Goal: Task Accomplishment & Management: Complete application form

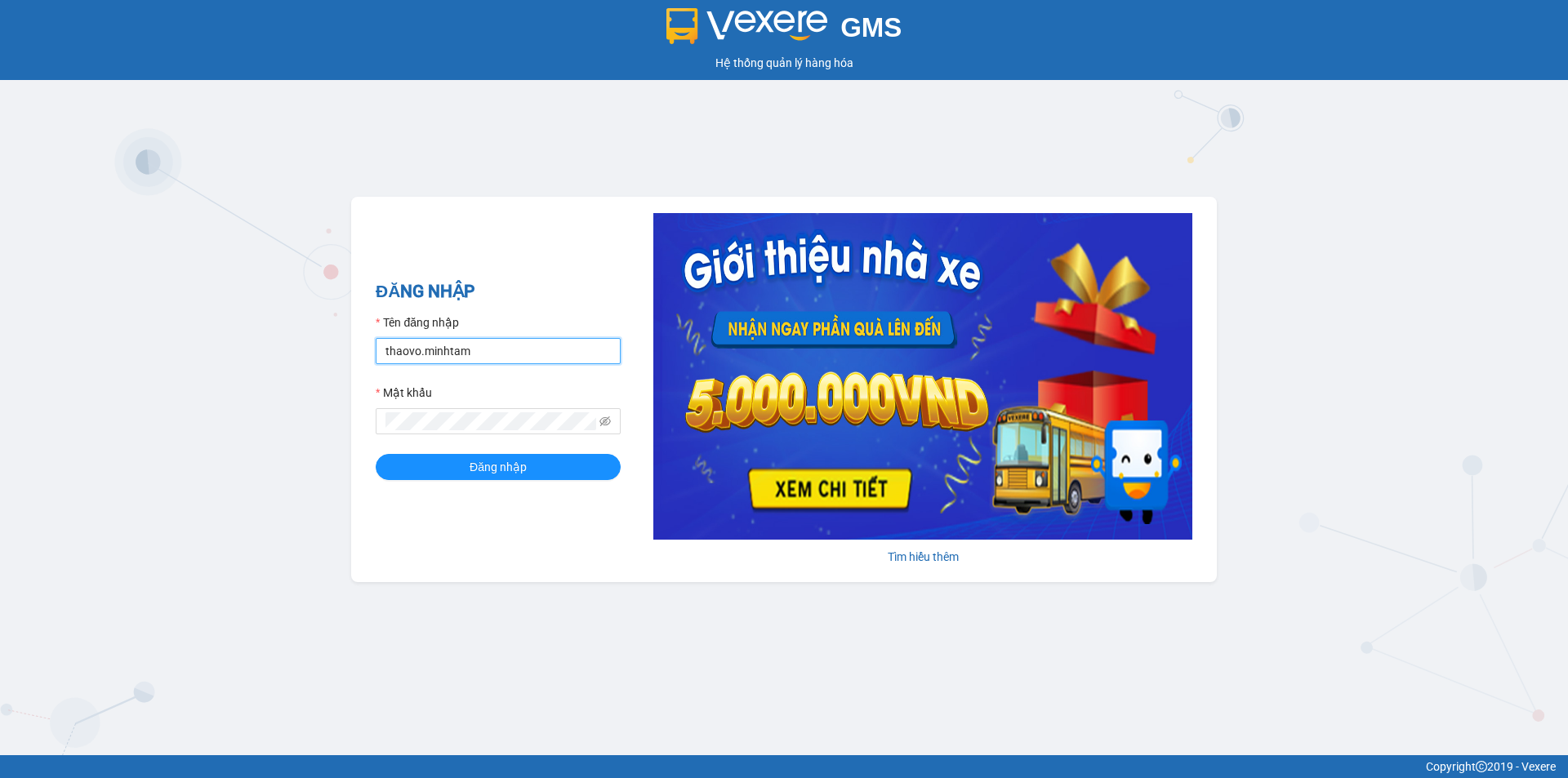
click at [501, 354] on input "thaovo.minhtam" at bounding box center [498, 351] width 245 height 26
type input "hieubt.minhtam"
click at [496, 457] on button "Đăng nhập" at bounding box center [498, 467] width 245 height 26
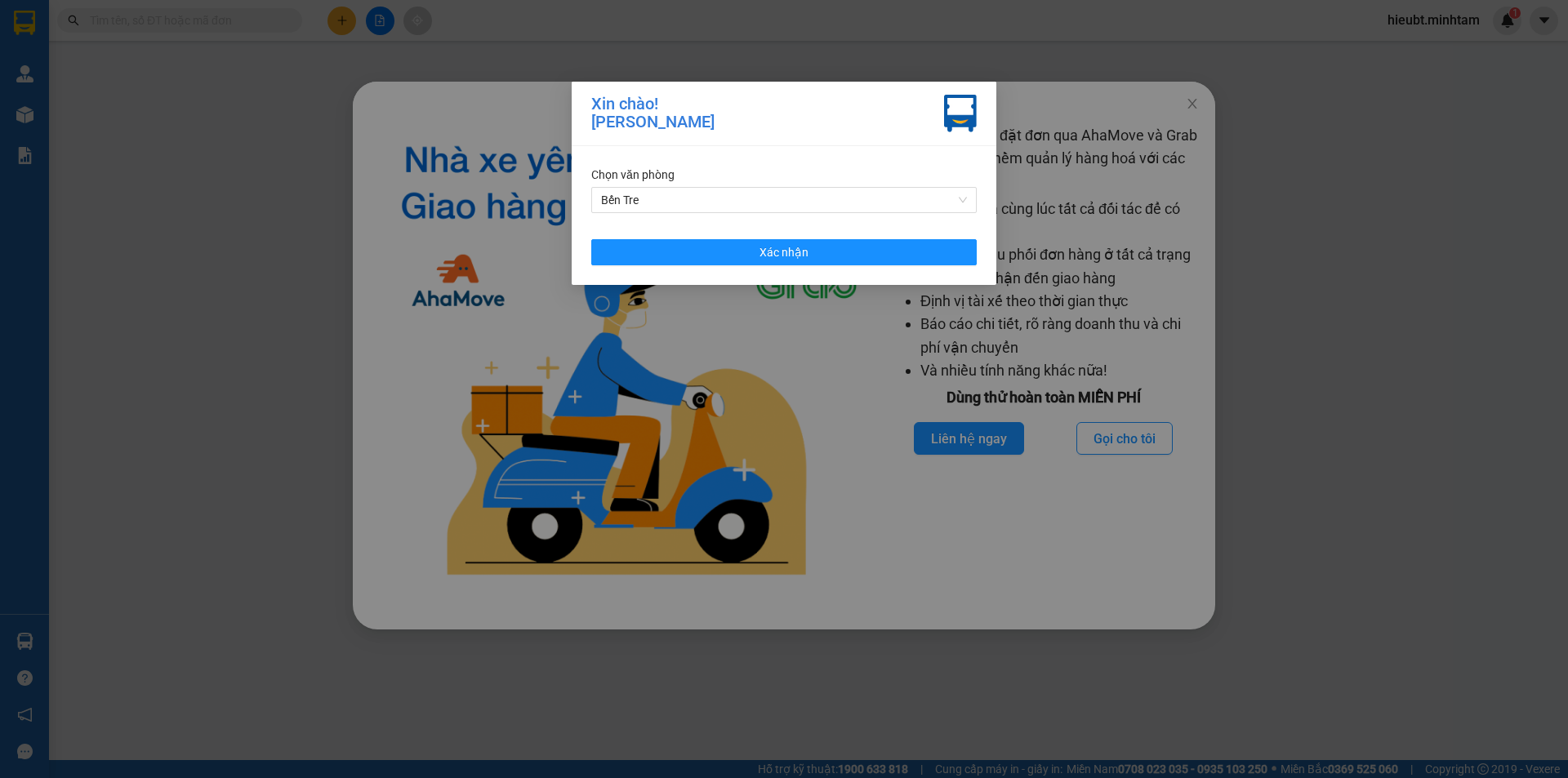
click at [420, 196] on div "Xin chào! [PERSON_NAME] Chọn văn phòng [PERSON_NAME] nhận" at bounding box center [784, 389] width 1568 height 778
drag, startPoint x: 523, startPoint y: 236, endPoint x: 531, endPoint y: 238, distance: 8.2
click at [527, 237] on div "Xin chào! [PERSON_NAME] Chọn văn phòng [PERSON_NAME] nhận" at bounding box center [784, 389] width 1568 height 778
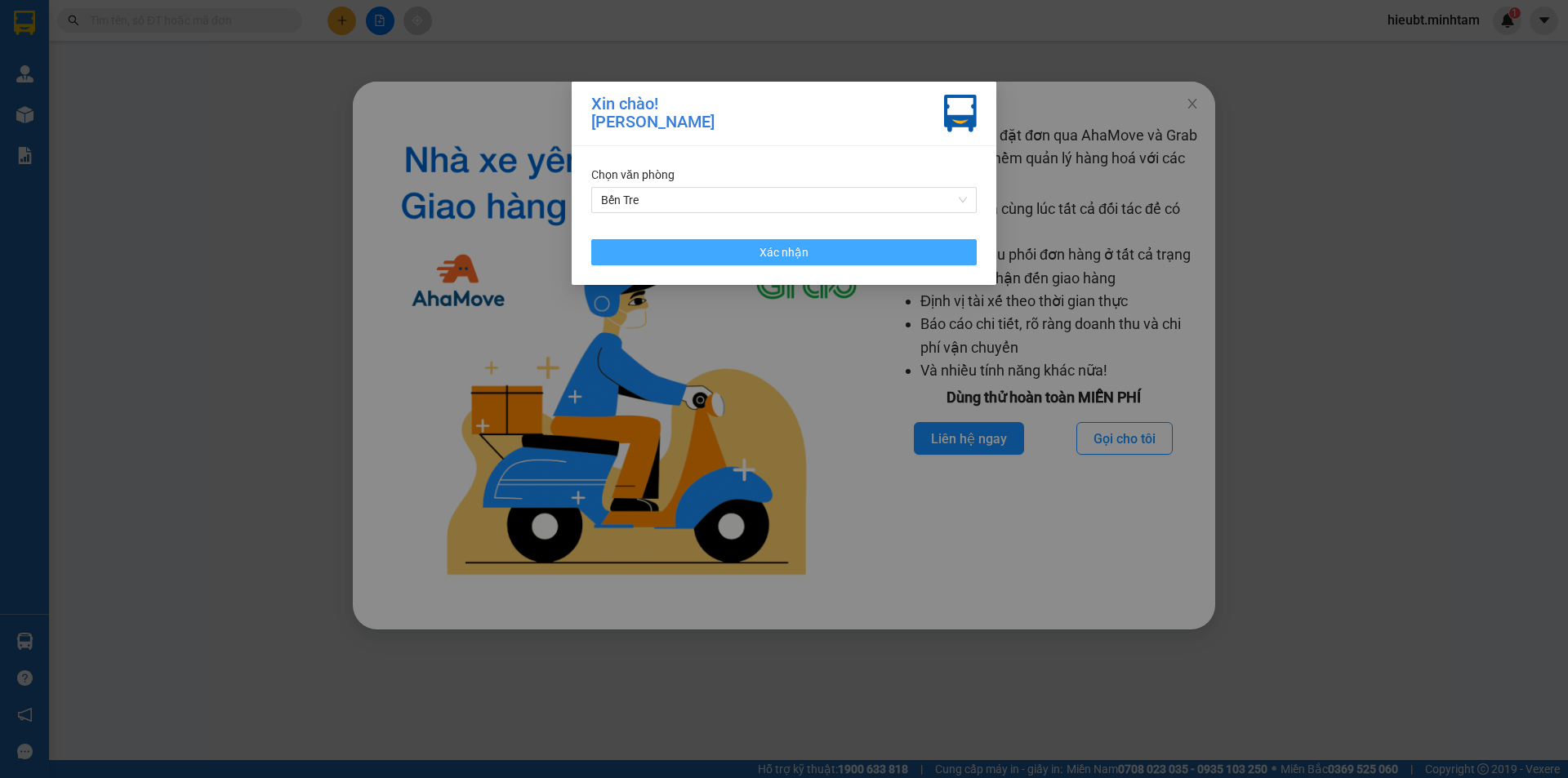
click at [638, 251] on button "Xác nhận" at bounding box center [783, 252] width 386 height 26
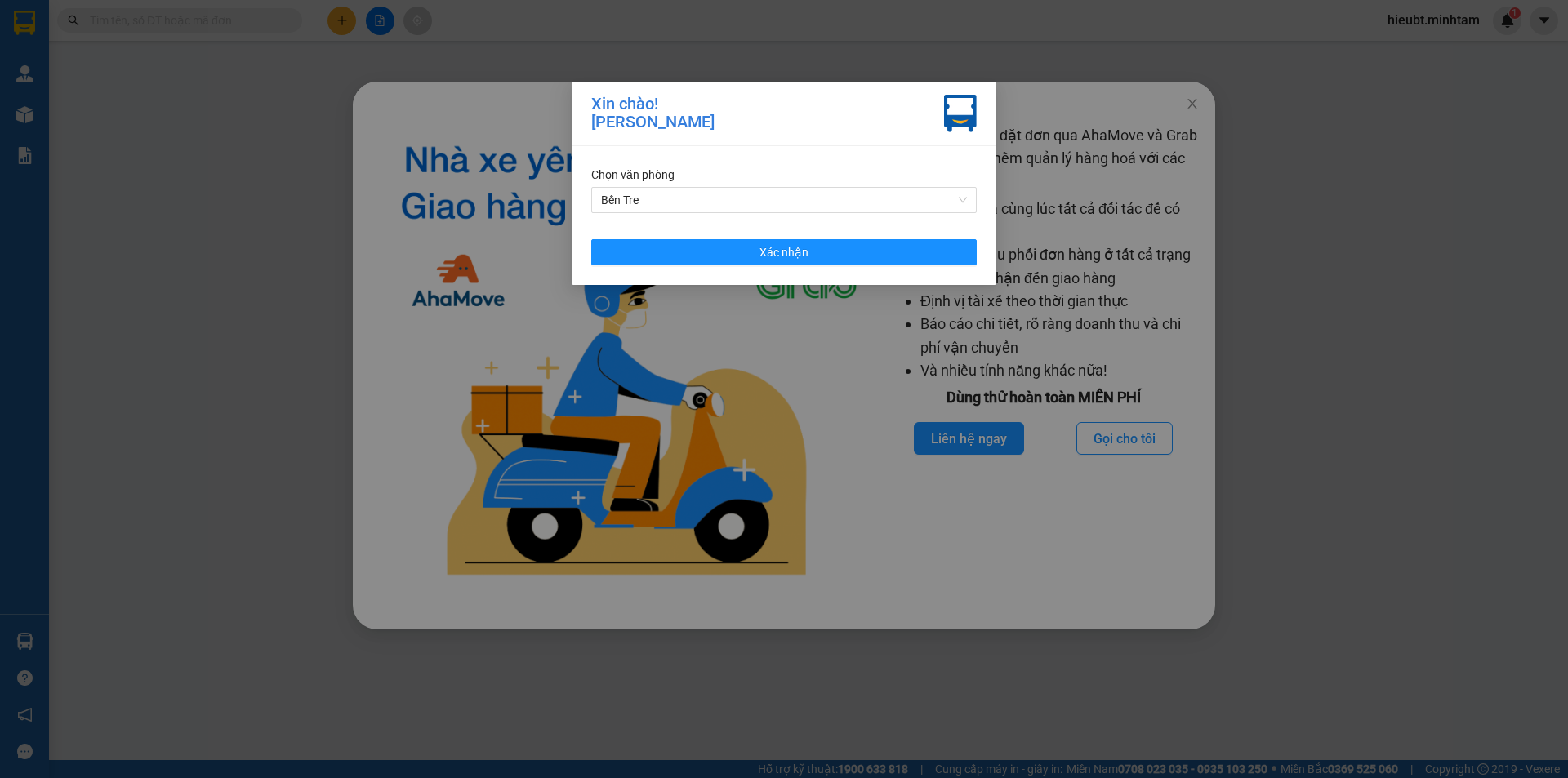
click at [474, 235] on img at bounding box center [628, 356] width 492 height 464
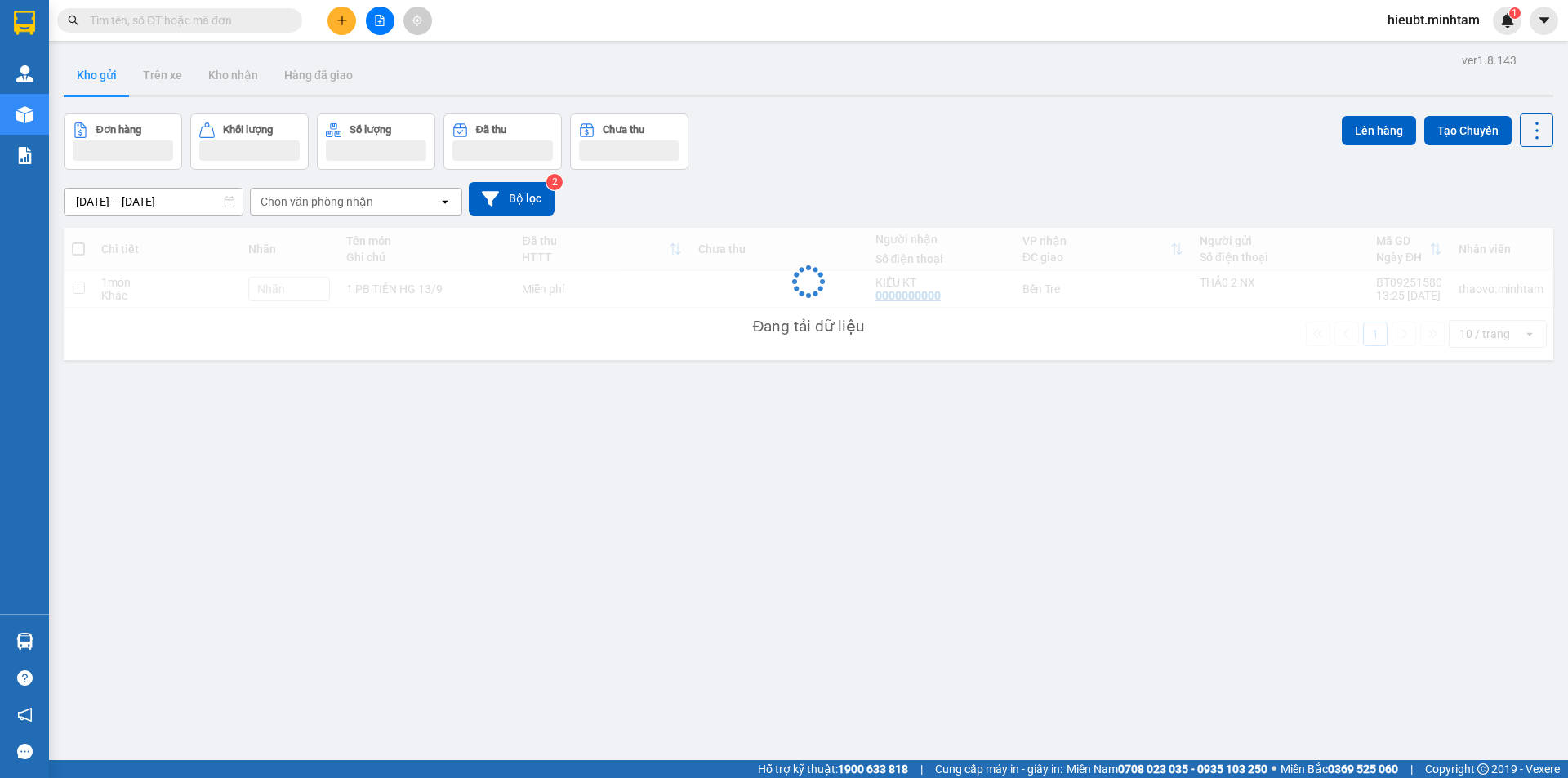
click at [133, 19] on div "Nhà xe đã có thể đặt đơn qua AhaMove và Grab ngay trên phần mềm quản lý hàng ho…" at bounding box center [784, 389] width 1568 height 778
click at [133, 19] on input "text" at bounding box center [186, 19] width 192 height 18
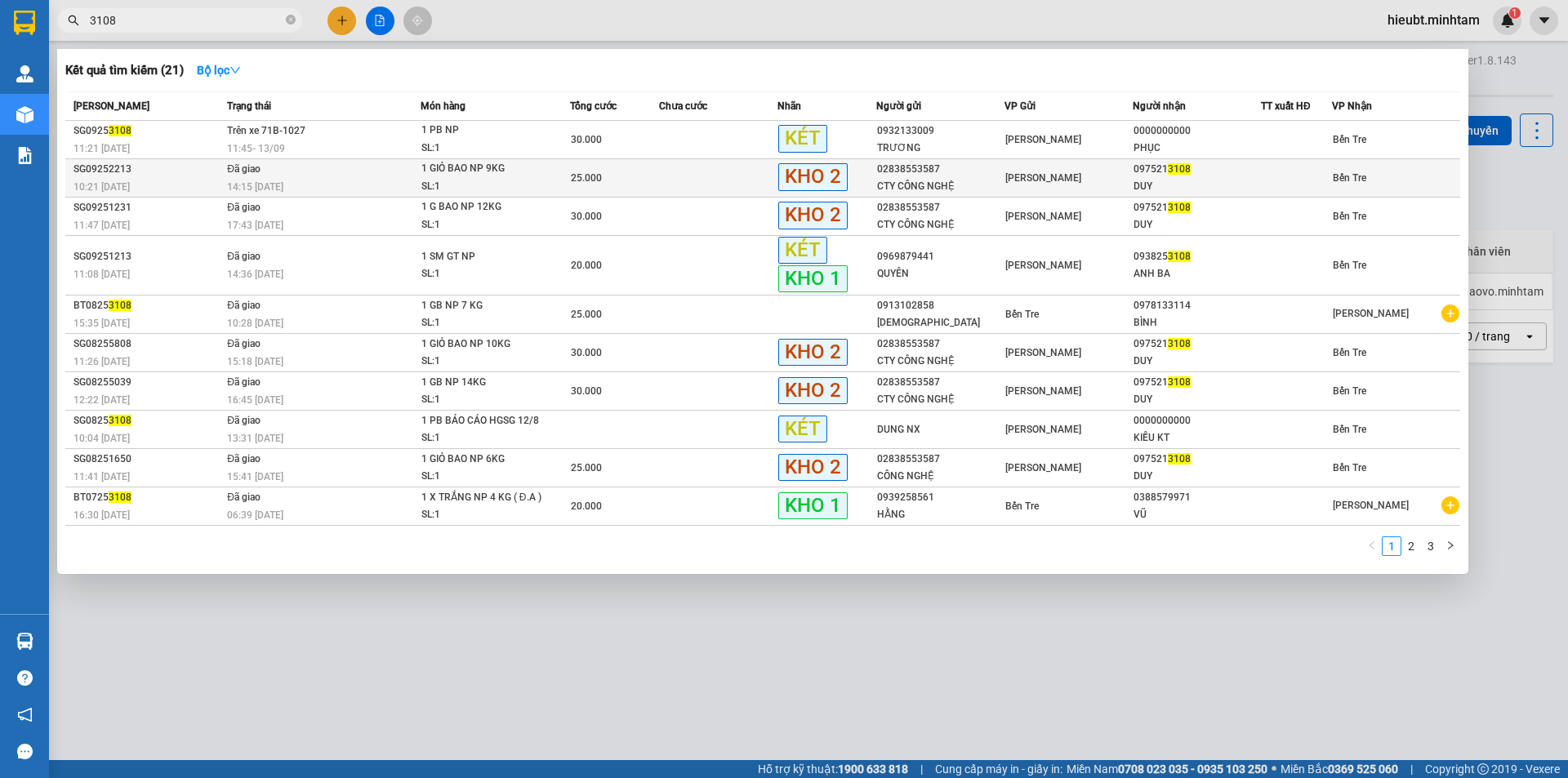
type input "3108"
click at [544, 159] on td "1 GIỎ BAO NP 9KG SL: 1" at bounding box center [495, 178] width 150 height 38
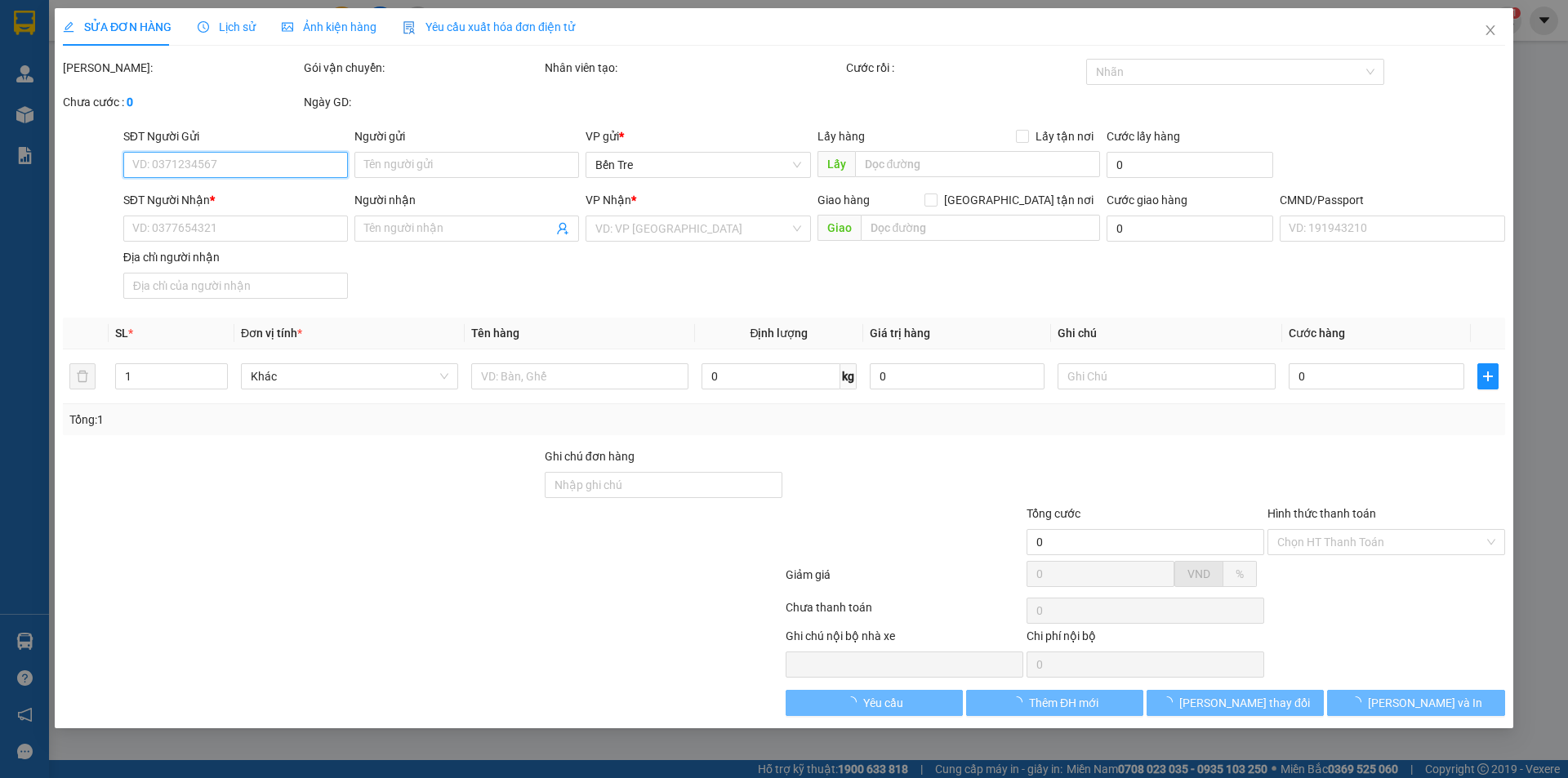
click at [224, 153] on input "SĐT Người Gửi" at bounding box center [235, 164] width 225 height 26
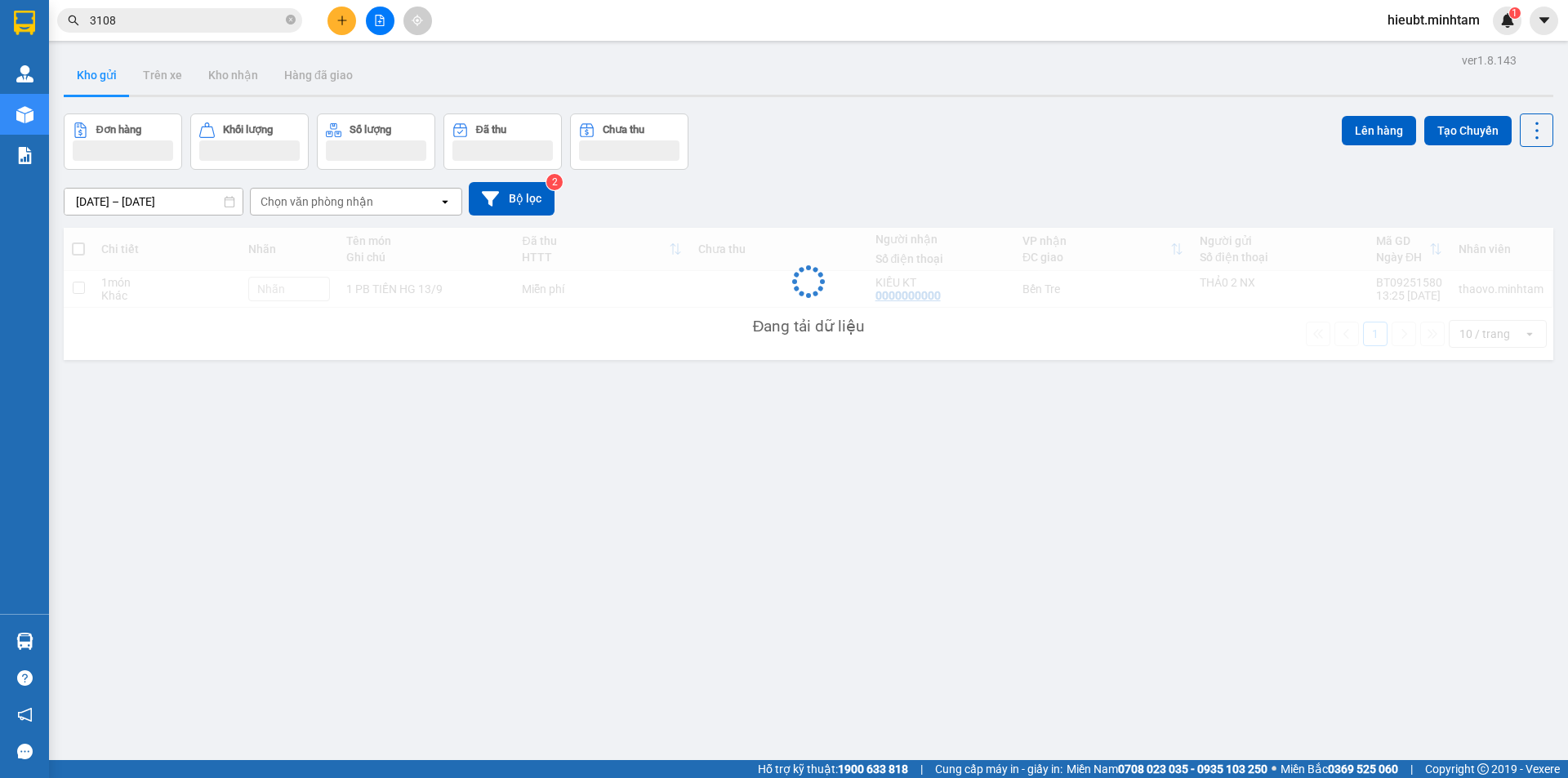
click at [140, 18] on input "3108" at bounding box center [186, 19] width 192 height 18
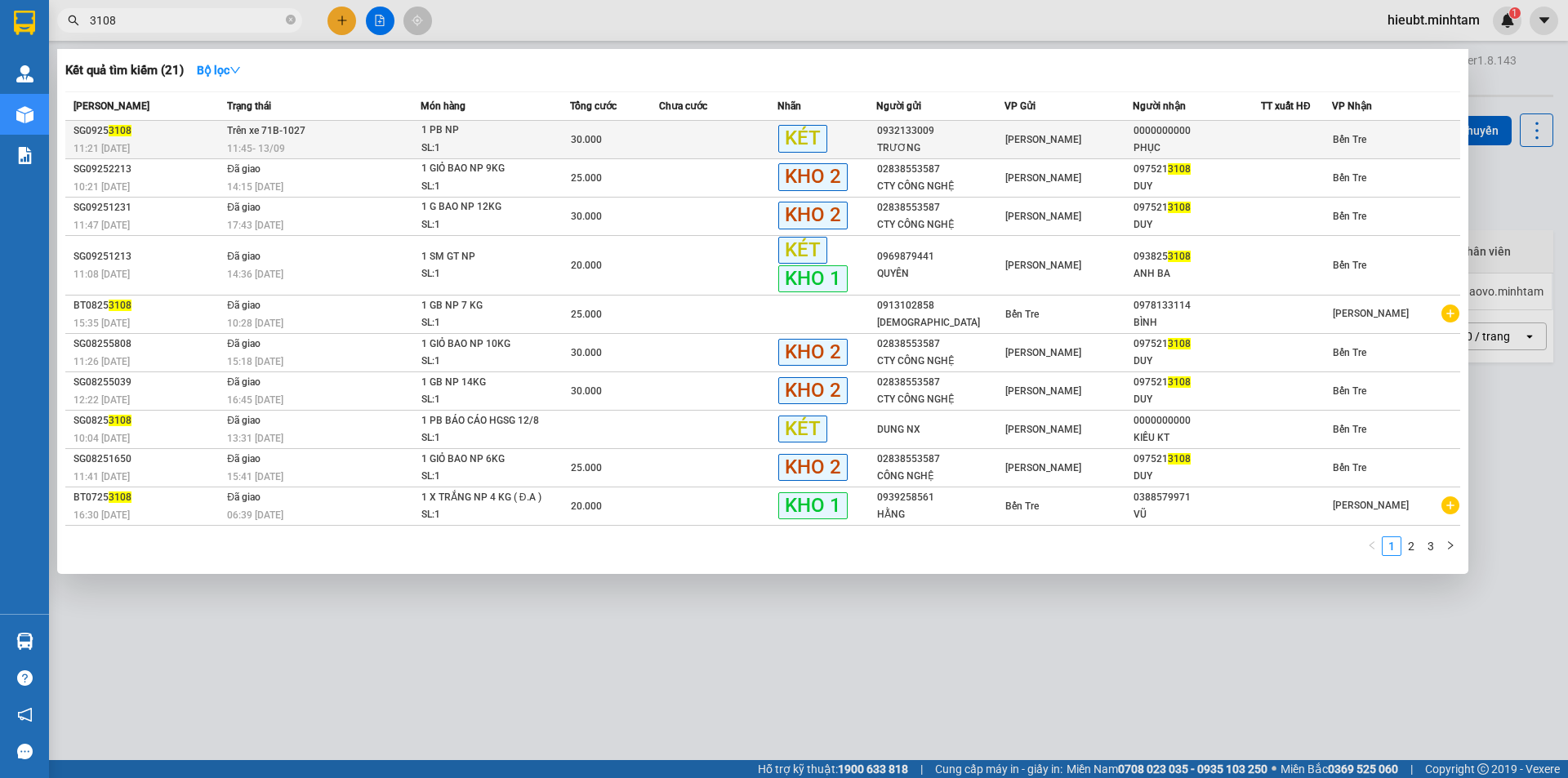
click at [628, 124] on td "30.000" at bounding box center [614, 140] width 89 height 38
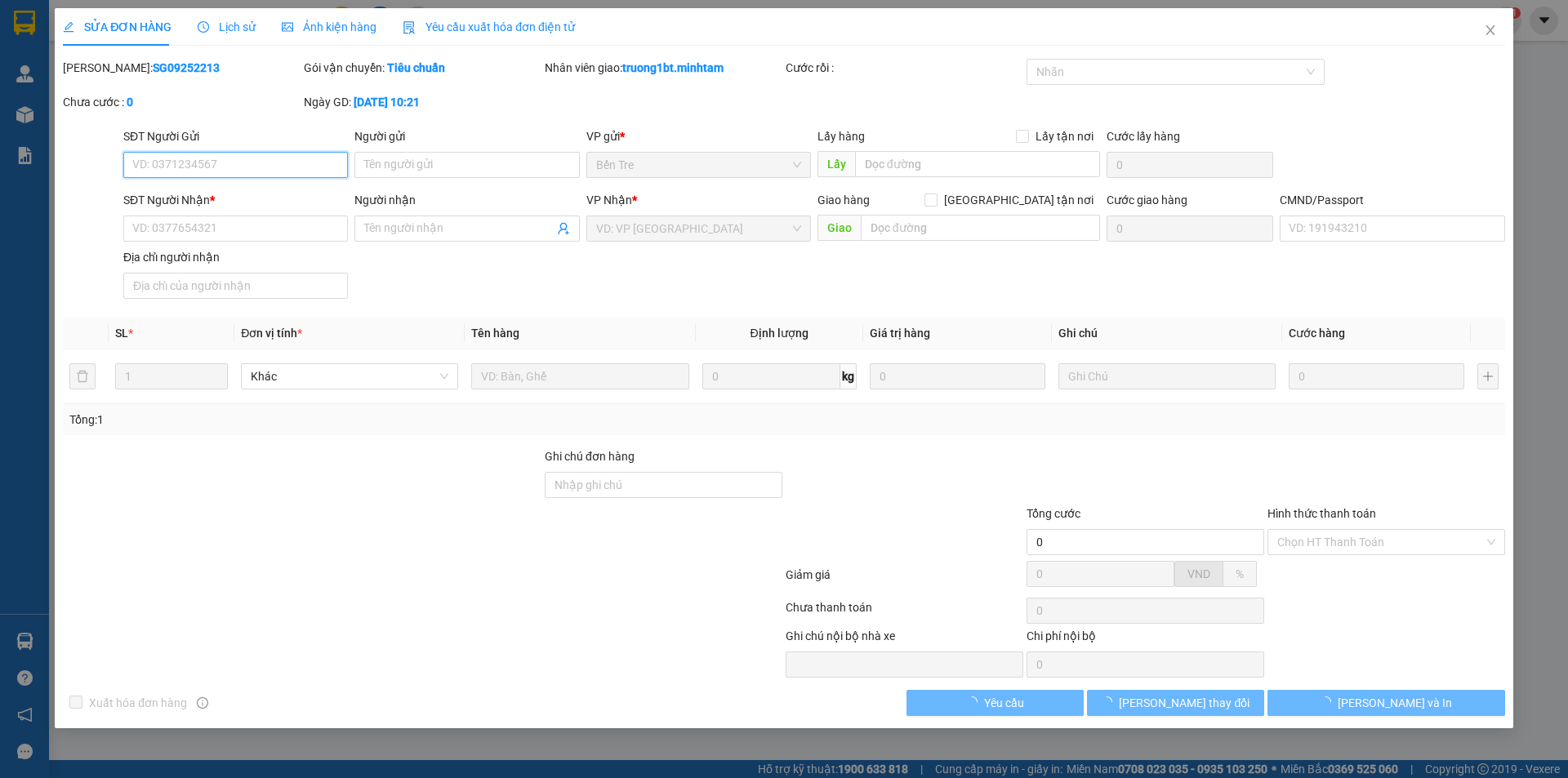
type input "0932133009"
type input "TRƯƠNG"
type input "0000000000"
type input "PHỤC"
type input "0367916412"
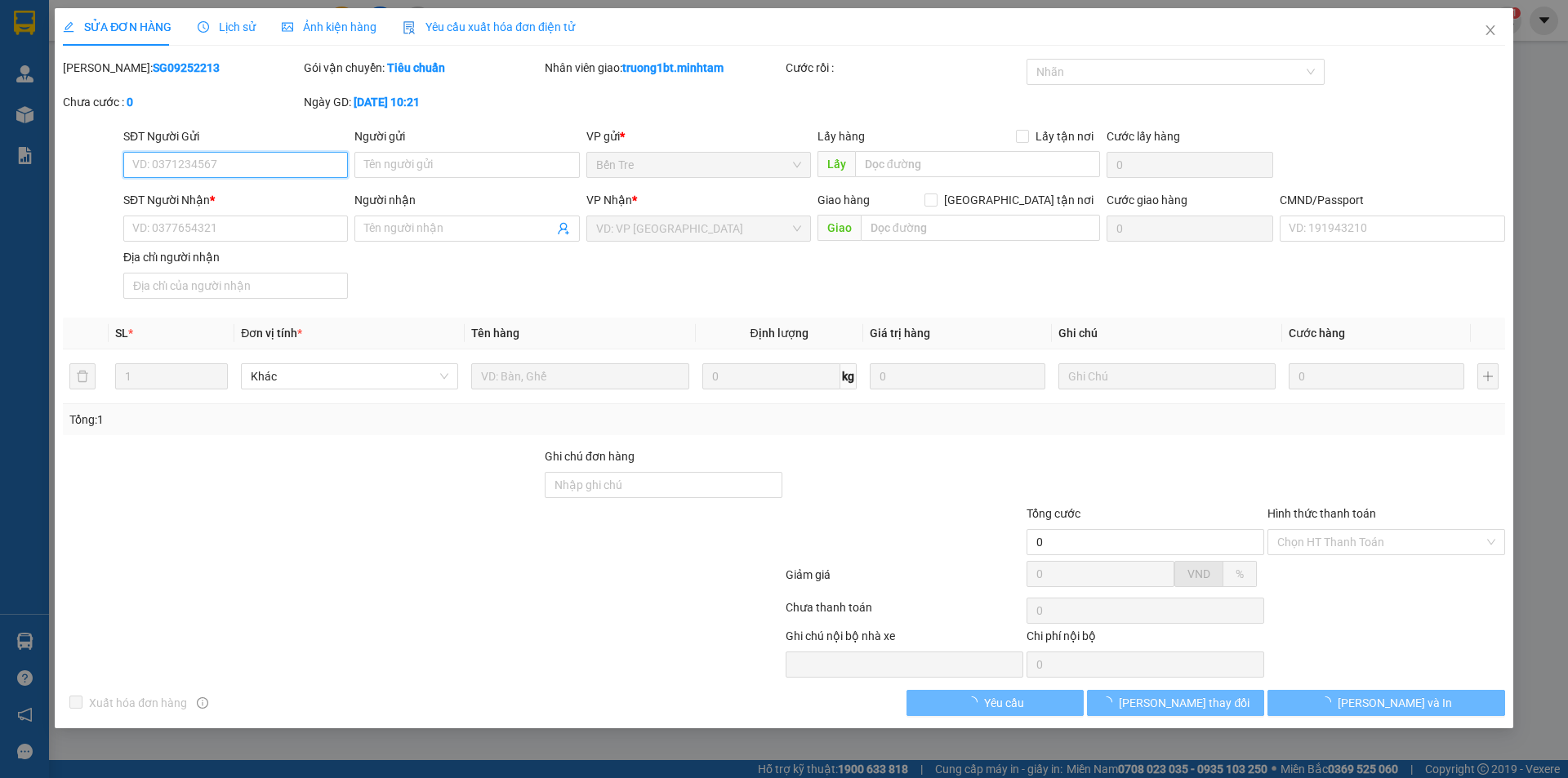
type input "30.000"
